Goal: Information Seeking & Learning: Learn about a topic

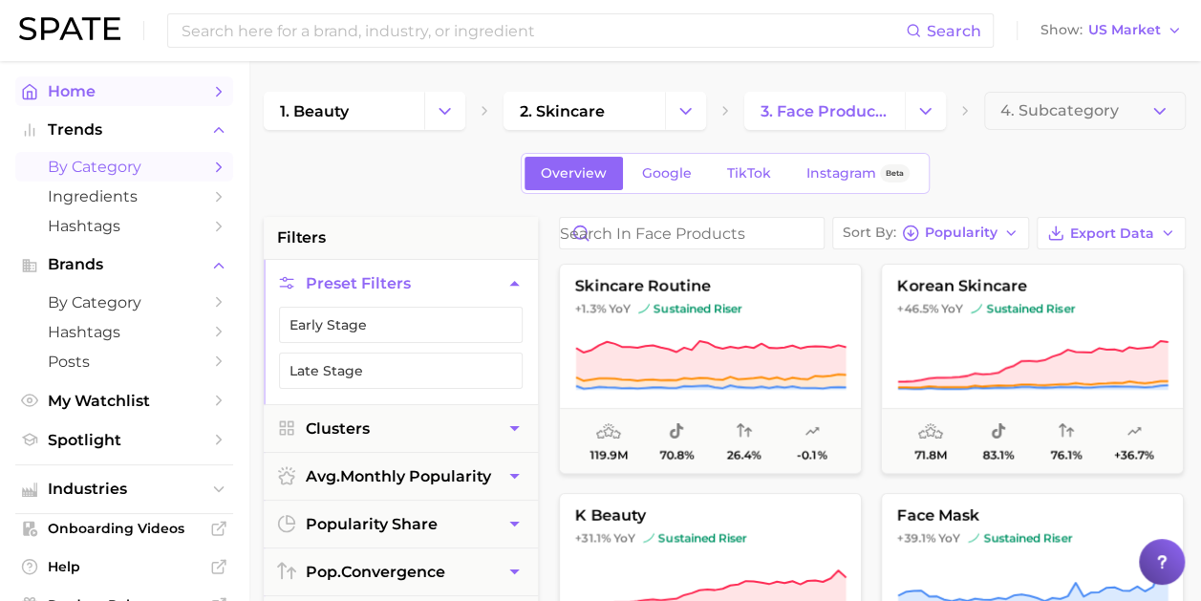
click at [88, 88] on span "Home" at bounding box center [124, 91] width 153 height 18
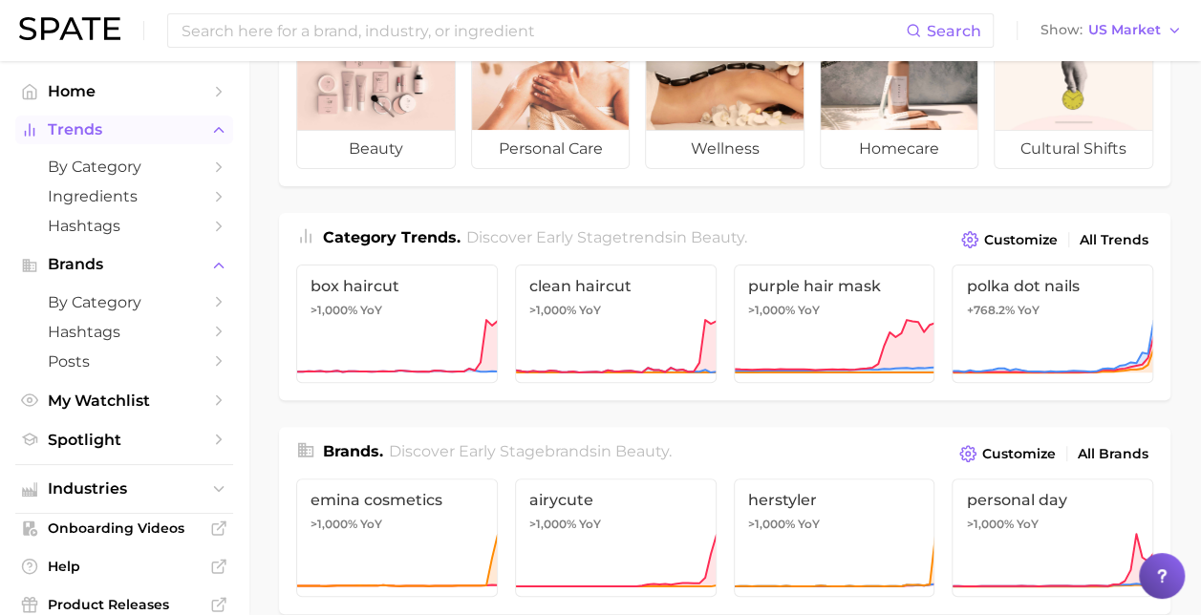
click at [99, 134] on span "Trends" at bounding box center [124, 129] width 153 height 17
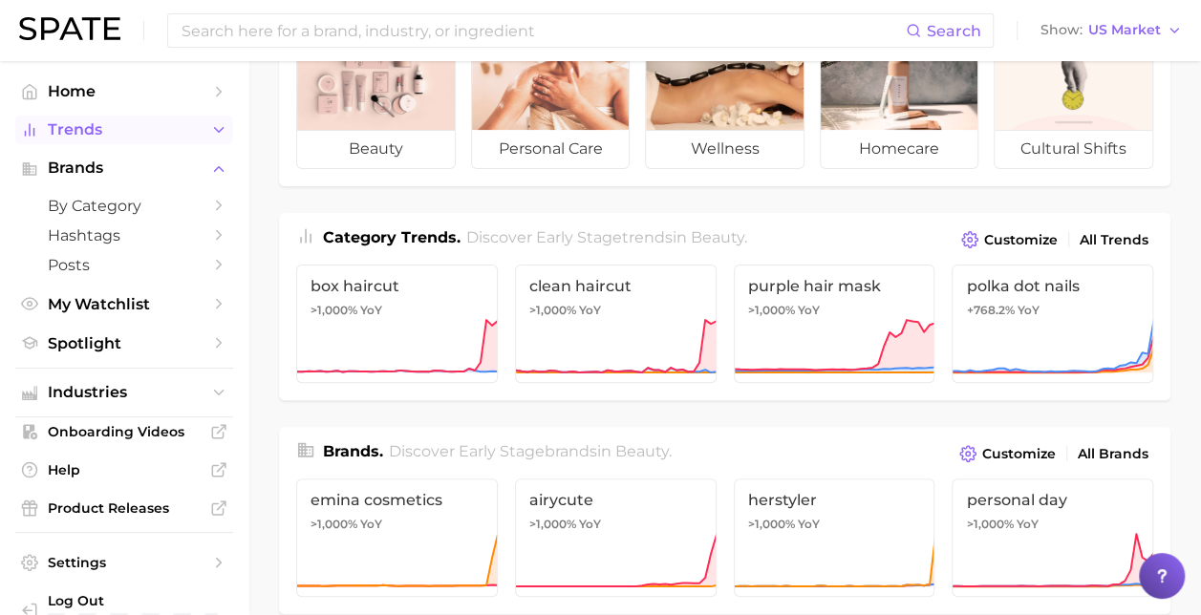
click at [99, 134] on span "Trends" at bounding box center [124, 129] width 153 height 17
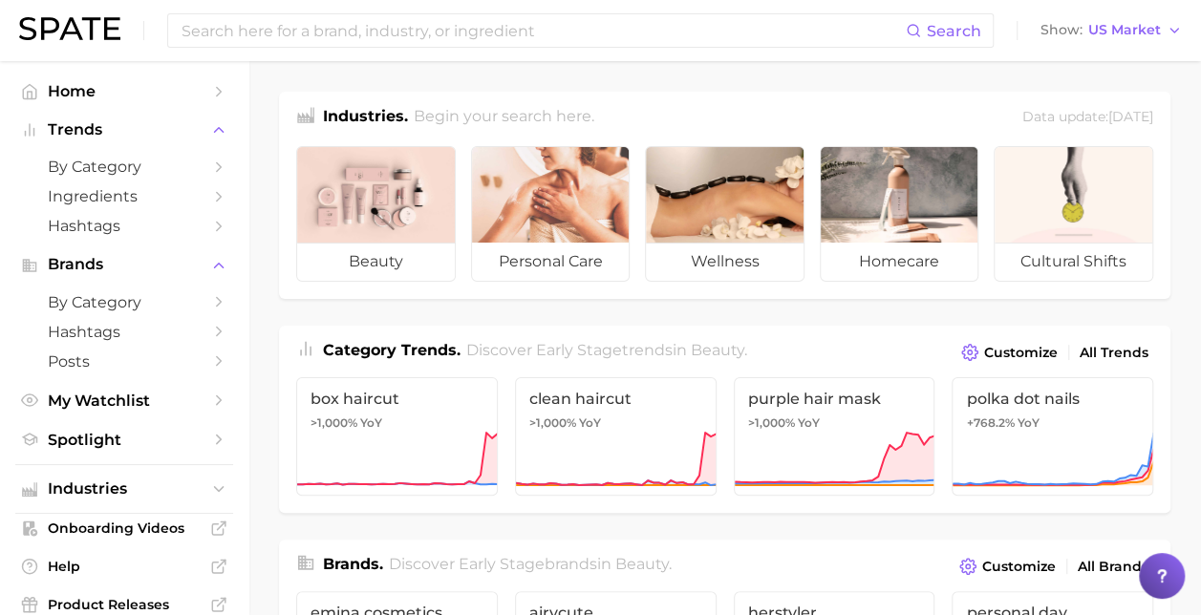
click at [96, 31] on img at bounding box center [69, 28] width 101 height 23
click at [84, 95] on span "Home" at bounding box center [124, 91] width 153 height 18
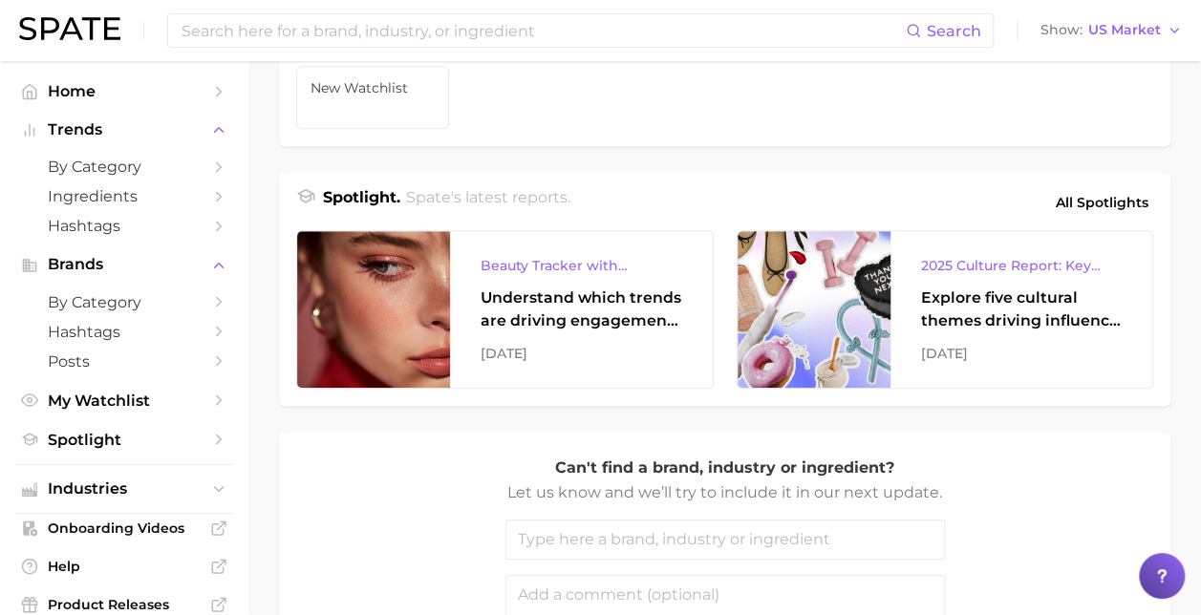
scroll to position [741, 0]
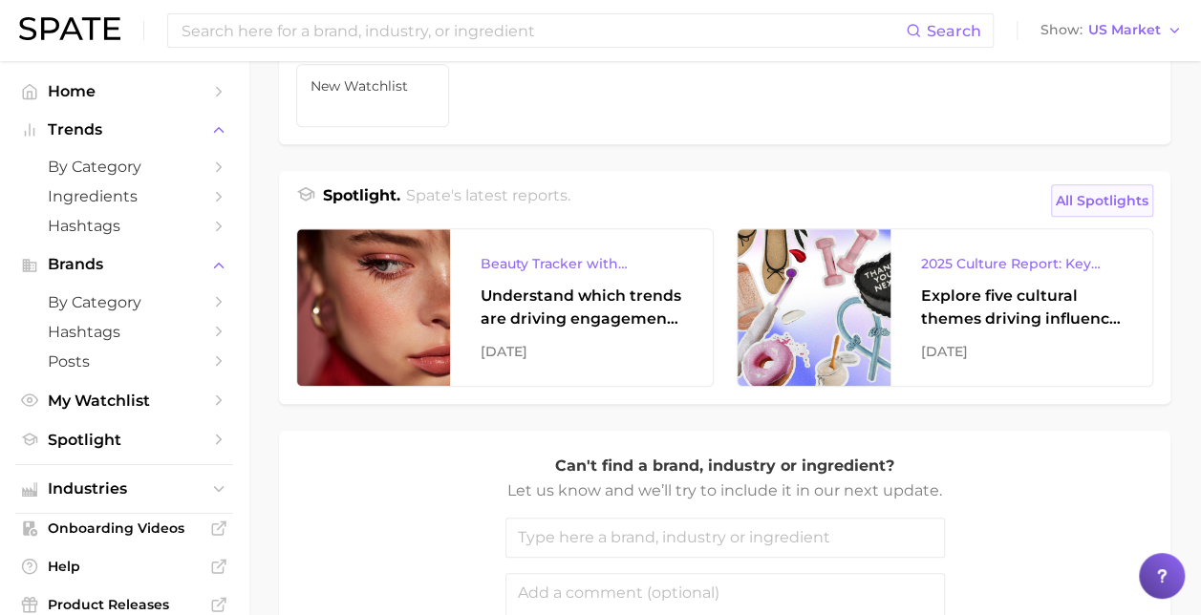
click at [1096, 203] on span "All Spotlights" at bounding box center [1101, 200] width 93 height 23
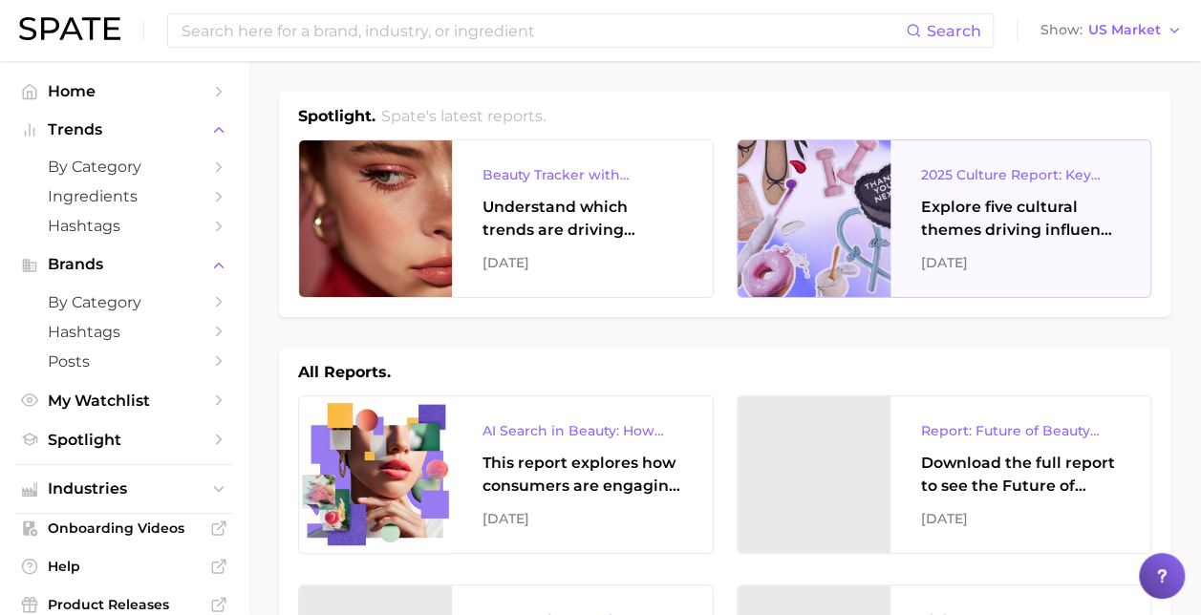
click at [984, 220] on div "Explore five cultural themes driving influence across beauty, food, and pop cul…" at bounding box center [1021, 219] width 200 height 46
